Goal: Task Accomplishment & Management: Use online tool/utility

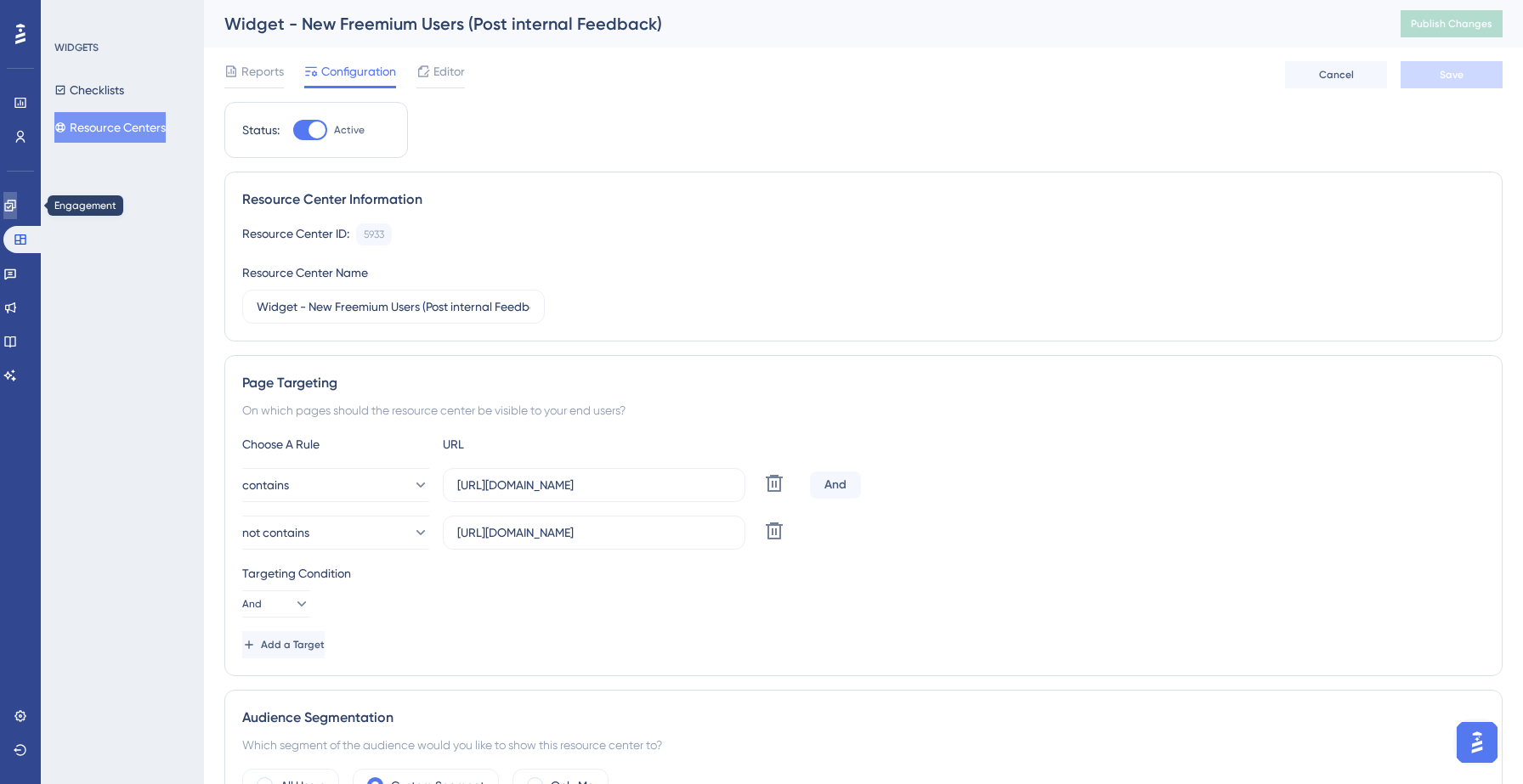
click at [17, 218] on link at bounding box center [11, 205] width 14 height 27
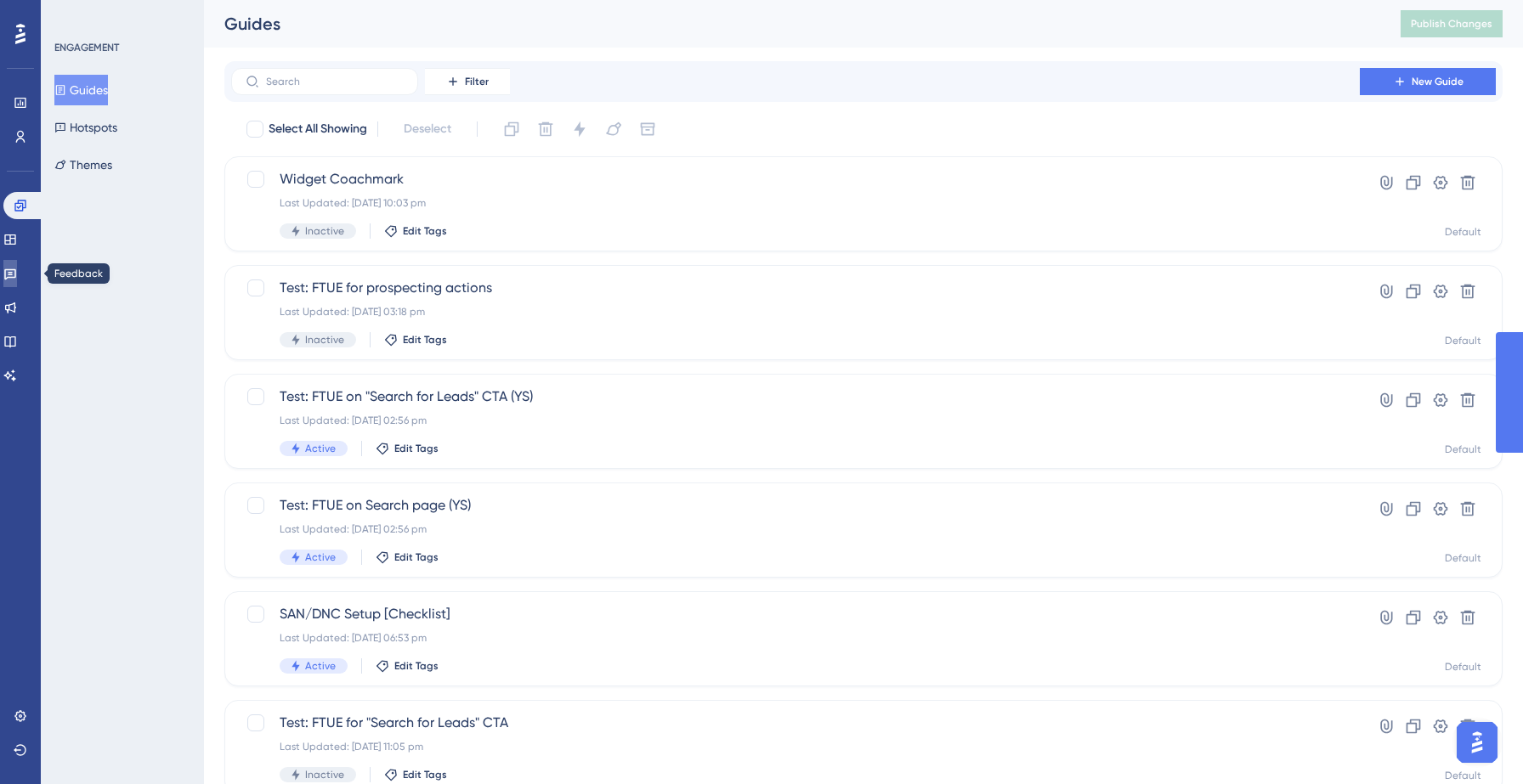
click at [16, 275] on icon at bounding box center [10, 274] width 12 height 11
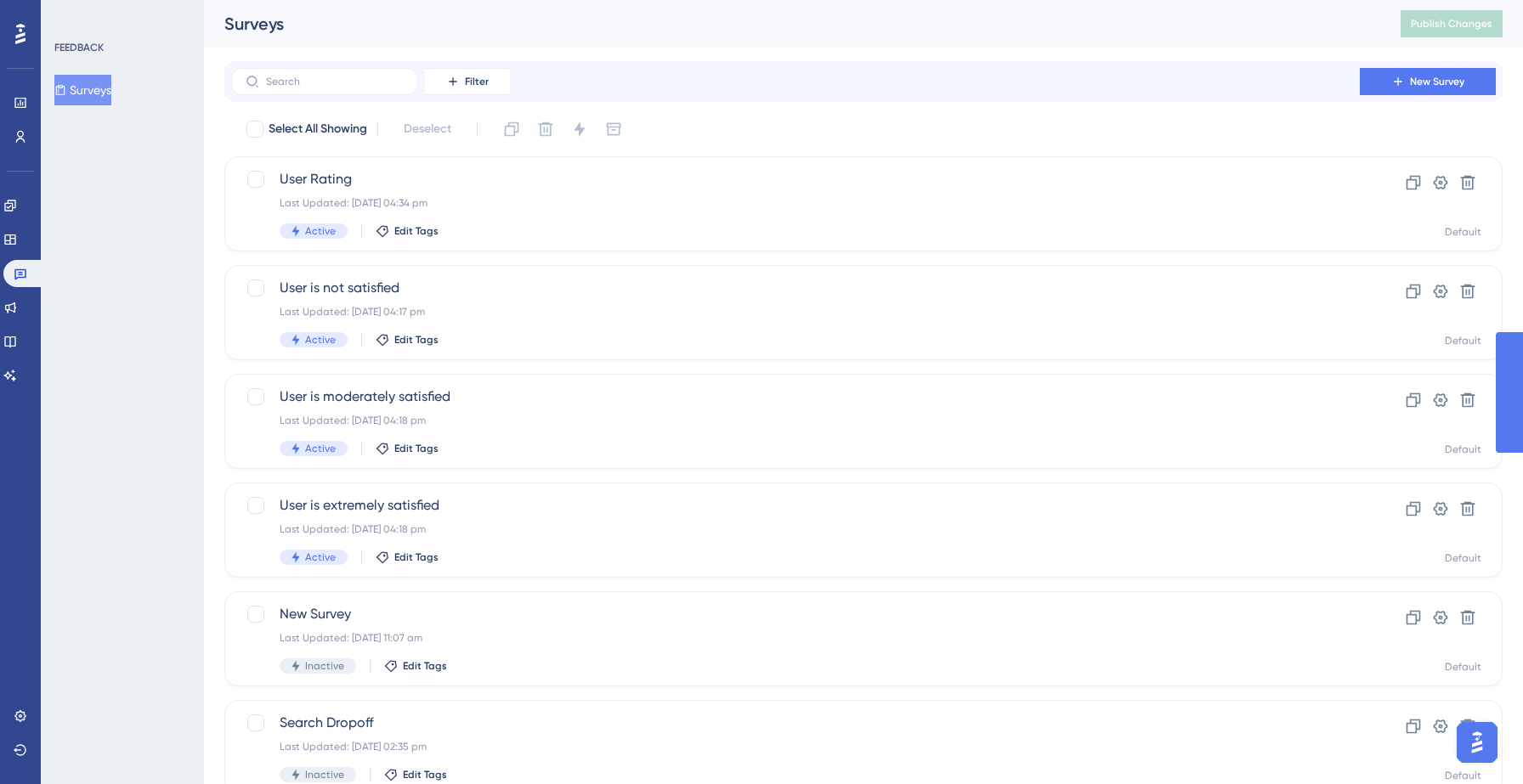
click at [78, 98] on button "Surveys" at bounding box center [82, 91] width 57 height 31
click at [97, 95] on button "Surveys" at bounding box center [82, 91] width 57 height 31
click at [1434, 89] on button "New Survey" at bounding box center [1428, 82] width 136 height 27
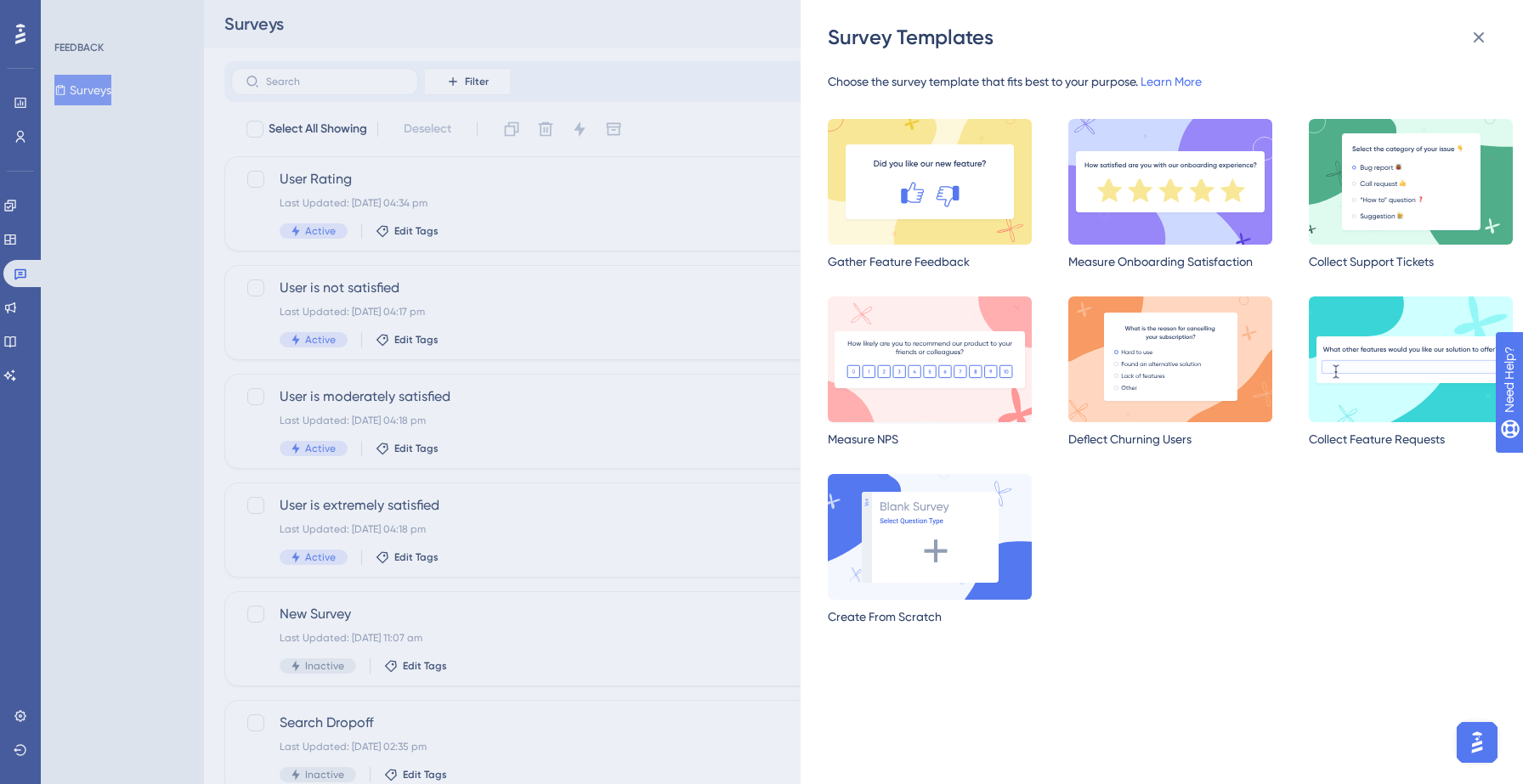
click at [920, 394] on img at bounding box center [930, 360] width 204 height 125
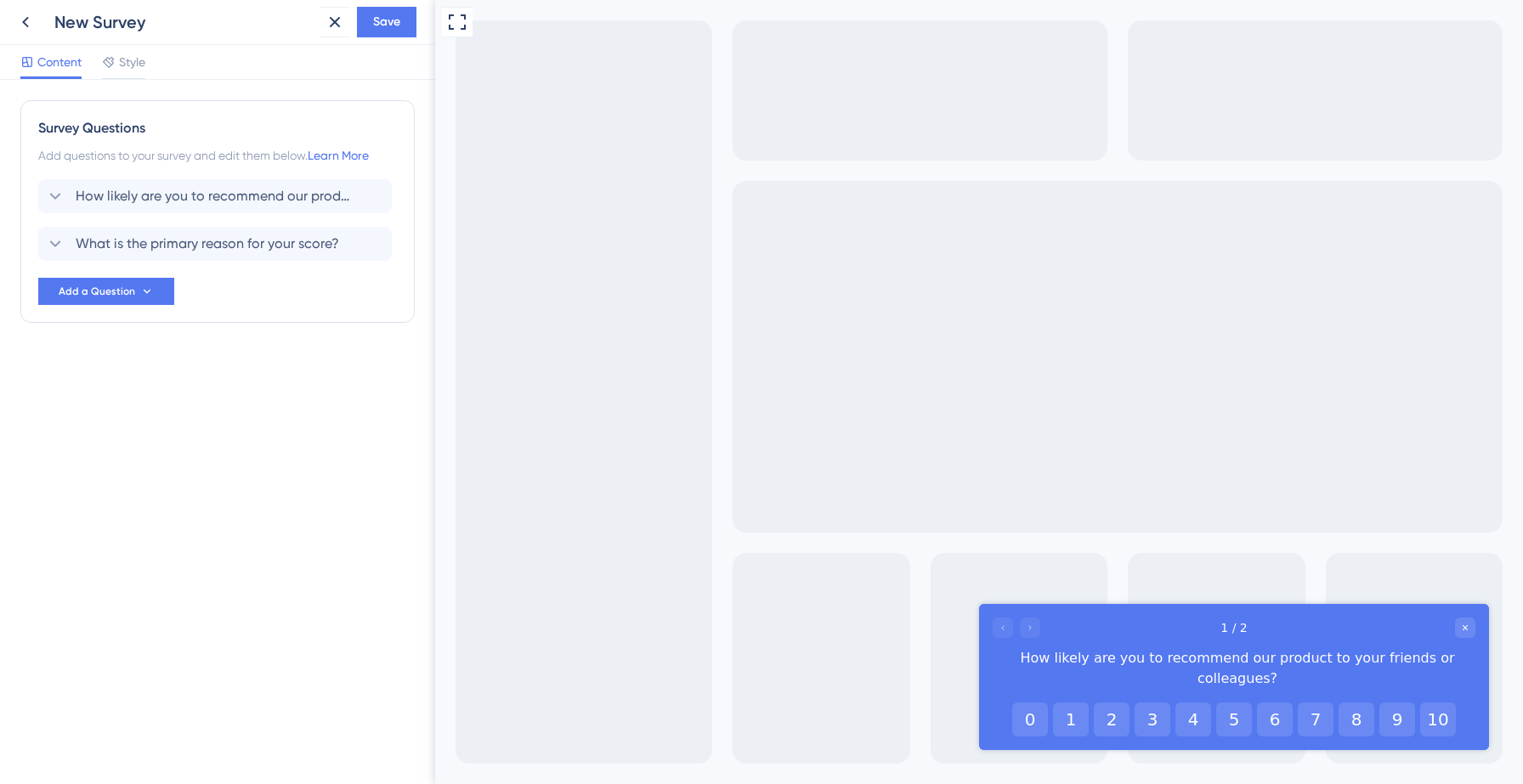
click at [312, 419] on div "Survey Questions Add questions to your survey and edit them below. Learn More H…" at bounding box center [217, 432] width 435 height 705
click at [323, 382] on div "Survey Questions Add questions to your survey and edit them below. Learn More H…" at bounding box center [217, 245] width 394 height 290
click at [233, 442] on div "Survey Questions Add questions to your survey and edit them below. Learn More H…" at bounding box center [217, 432] width 435 height 705
